Goal: Information Seeking & Learning: Compare options

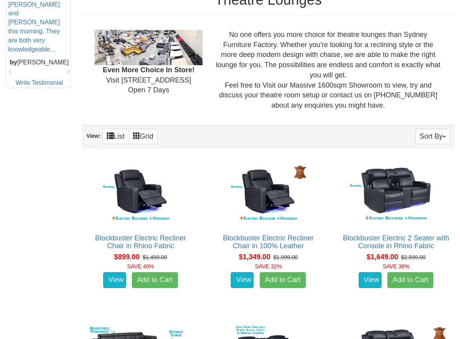
scroll to position [431, 0]
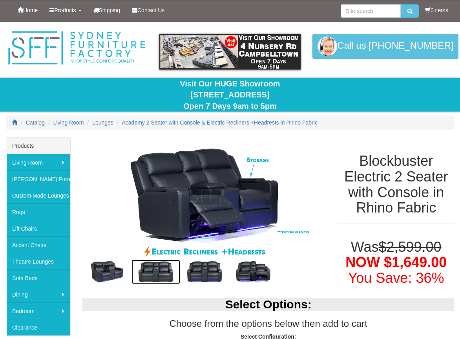
click at [159, 262] on img at bounding box center [155, 271] width 49 height 24
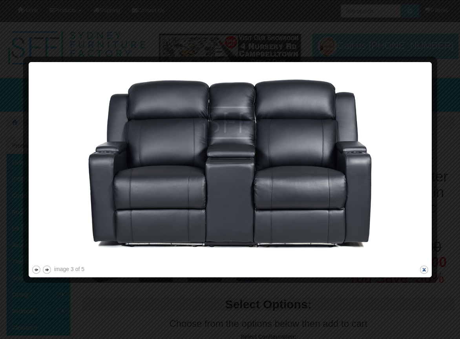
click at [422, 270] on button "close" at bounding box center [424, 269] width 10 height 10
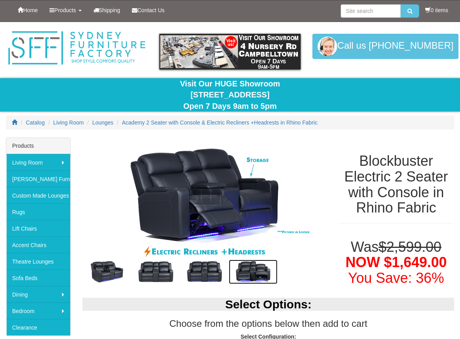
click at [257, 272] on img at bounding box center [253, 271] width 49 height 24
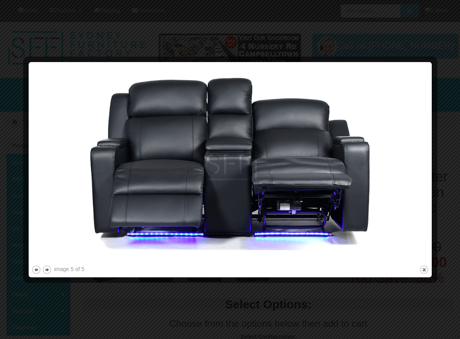
click at [348, 38] on div at bounding box center [230, 169] width 460 height 339
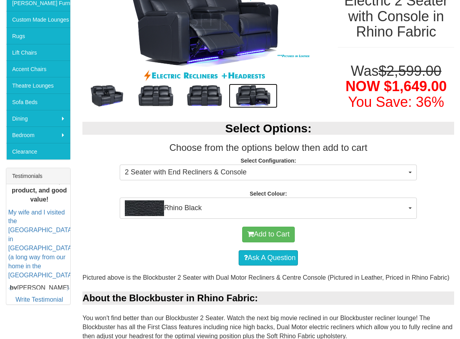
scroll to position [275, 0]
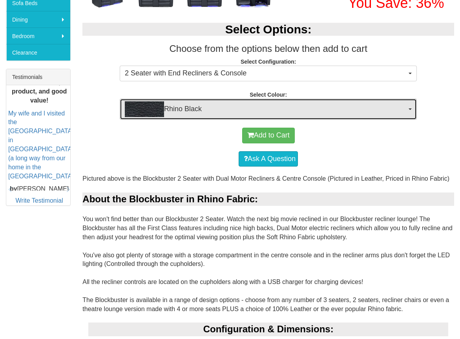
click at [416, 105] on button "Rhino Black" at bounding box center [268, 108] width 297 height 21
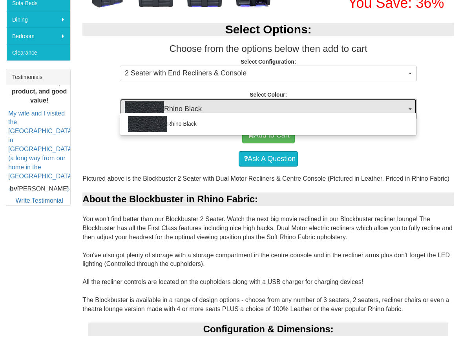
click at [416, 105] on button "Rhino Black" at bounding box center [268, 108] width 297 height 21
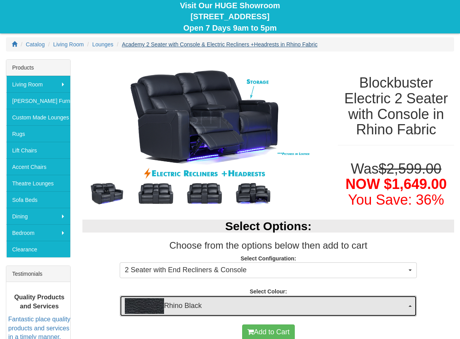
scroll to position [0, 0]
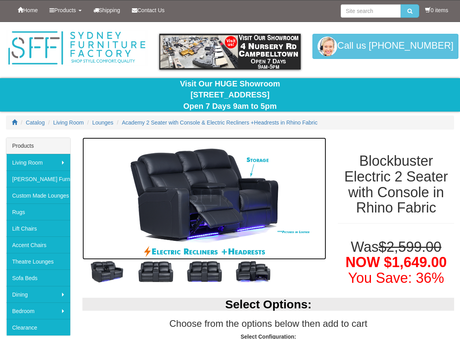
click at [294, 230] on img at bounding box center [204, 198] width 244 height 122
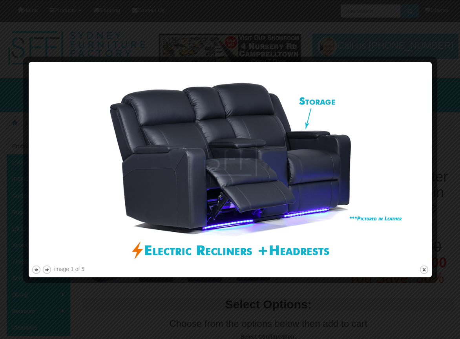
click at [361, 311] on div at bounding box center [230, 169] width 460 height 339
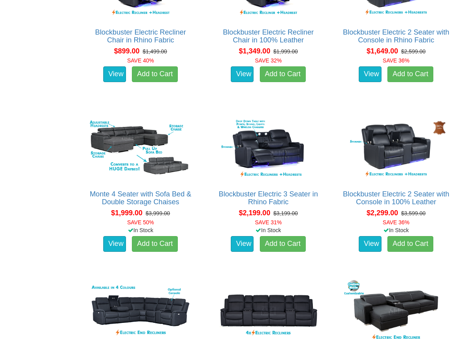
scroll to position [588, 0]
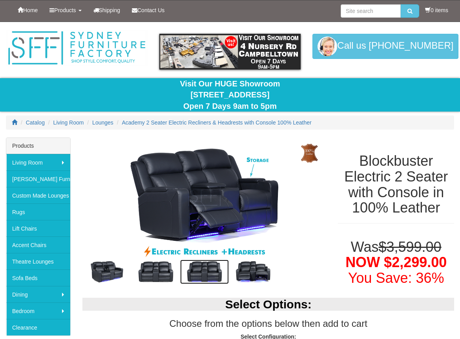
click at [210, 274] on img at bounding box center [204, 271] width 49 height 24
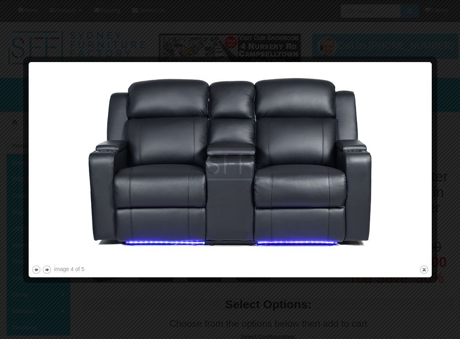
click at [436, 42] on div at bounding box center [230, 169] width 460 height 339
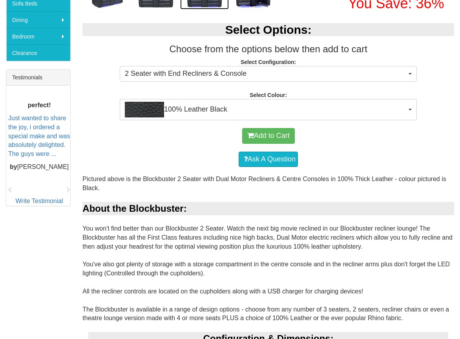
scroll to position [275, 0]
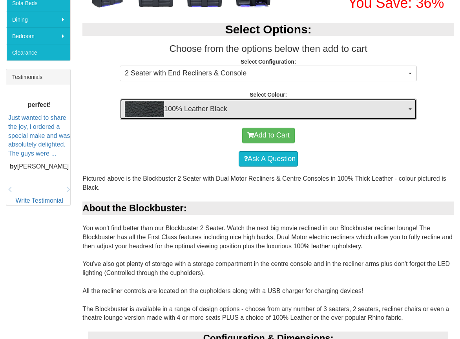
click at [407, 108] on button "100% Leather Black" at bounding box center [268, 108] width 297 height 21
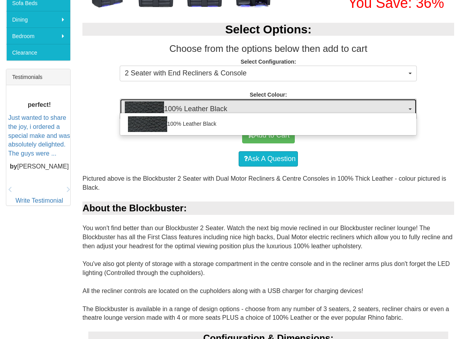
click at [407, 108] on button "100% Leather Black" at bounding box center [268, 108] width 297 height 21
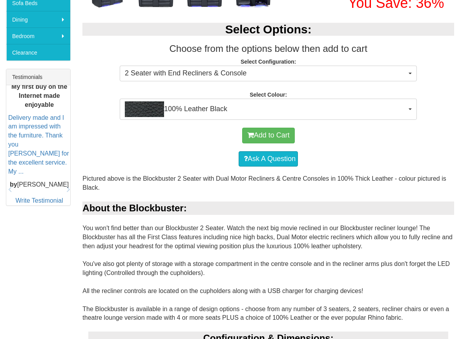
click at [413, 63] on p "Select Configuration: 2 Seater with End Recliners & Console 2 Seater with End R…" at bounding box center [267, 68] width 371 height 21
click at [412, 65] on p "Select Configuration: 2 Seater with End Recliners & Console 2 Seater with End R…" at bounding box center [267, 68] width 371 height 21
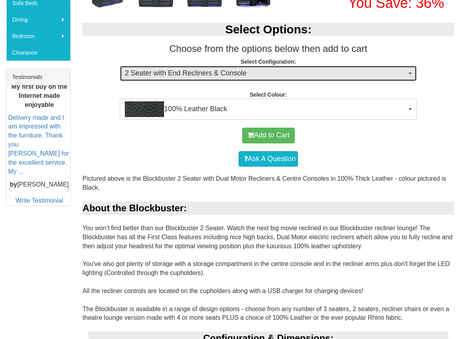
click at [411, 71] on button "2 Seater with End Recliners & Console" at bounding box center [268, 74] width 297 height 16
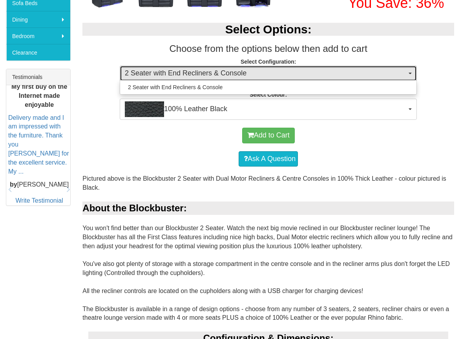
click at [411, 71] on button "2 Seater with End Recliners & Console" at bounding box center [268, 74] width 297 height 16
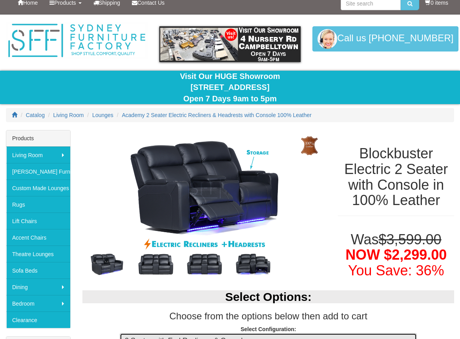
scroll to position [0, 0]
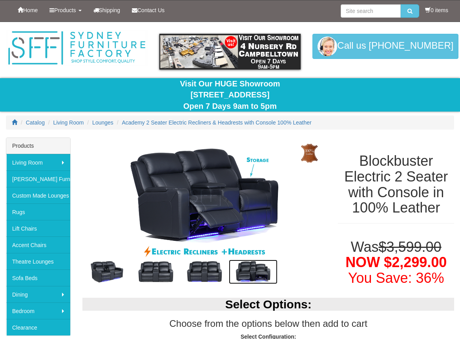
click at [244, 259] on img at bounding box center [253, 271] width 49 height 24
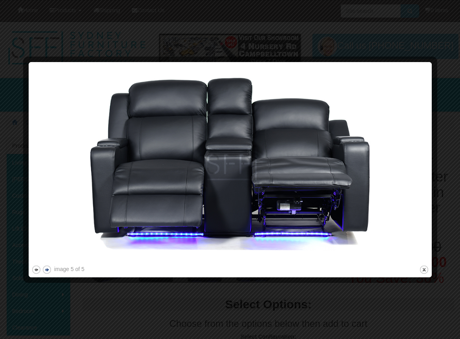
click at [48, 273] on button "next" at bounding box center [47, 269] width 10 height 10
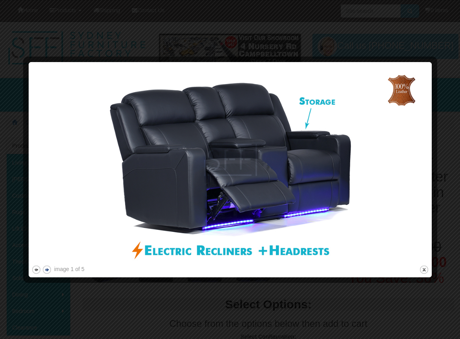
click at [48, 273] on button "next" at bounding box center [47, 269] width 10 height 10
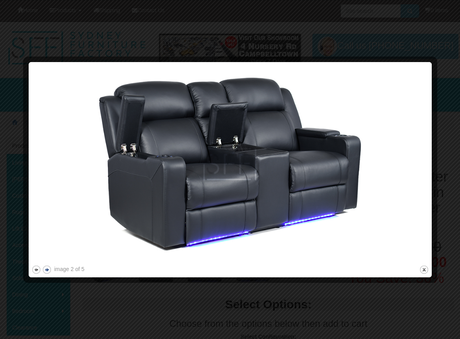
click at [48, 273] on button "next" at bounding box center [47, 269] width 10 height 10
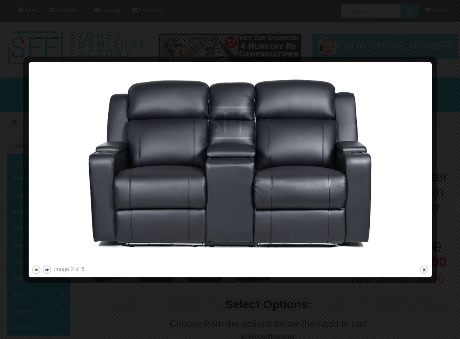
click at [48, 273] on button "next" at bounding box center [47, 269] width 10 height 10
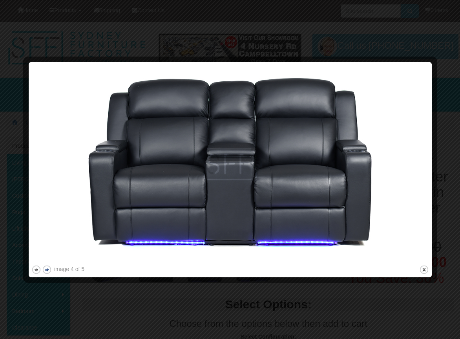
click at [48, 272] on button "next" at bounding box center [47, 269] width 10 height 10
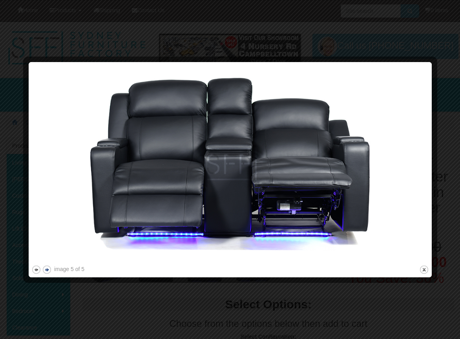
click at [48, 272] on button "next" at bounding box center [47, 269] width 10 height 10
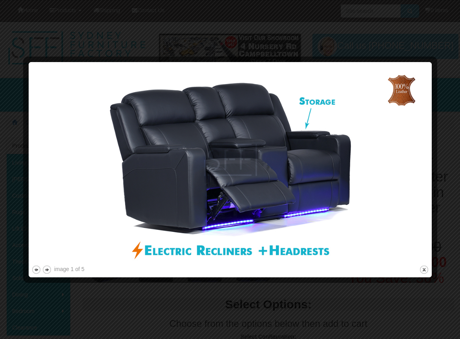
click at [430, 15] on div at bounding box center [230, 169] width 460 height 339
